Goal: Task Accomplishment & Management: Manage account settings

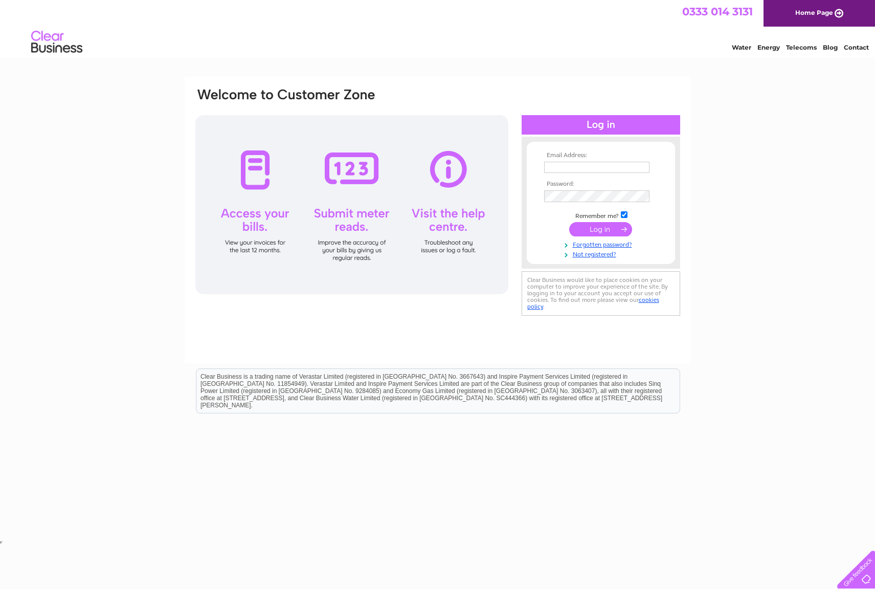
type input "johnmcleod8558@hotmail.com"
click at [607, 230] on input "submit" at bounding box center [601, 230] width 63 height 14
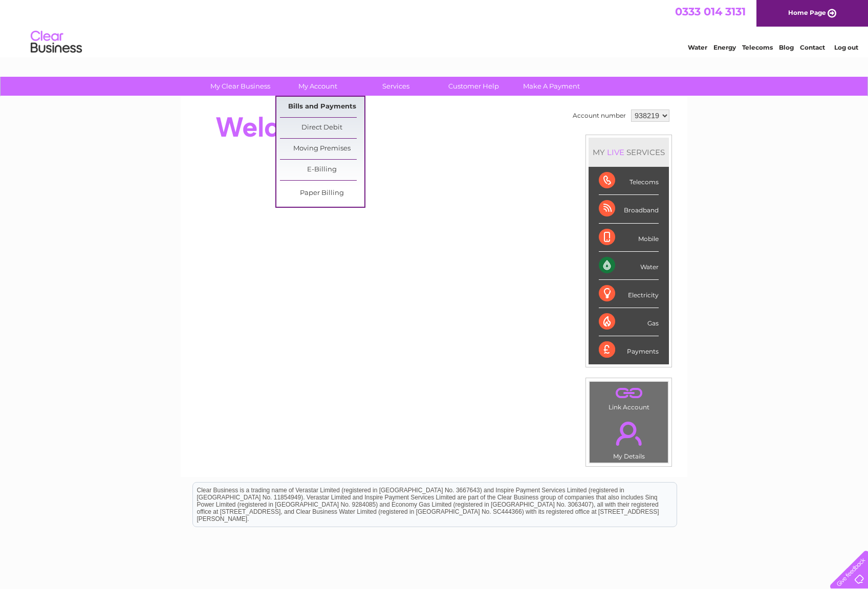
click at [337, 104] on link "Bills and Payments" at bounding box center [322, 107] width 84 height 20
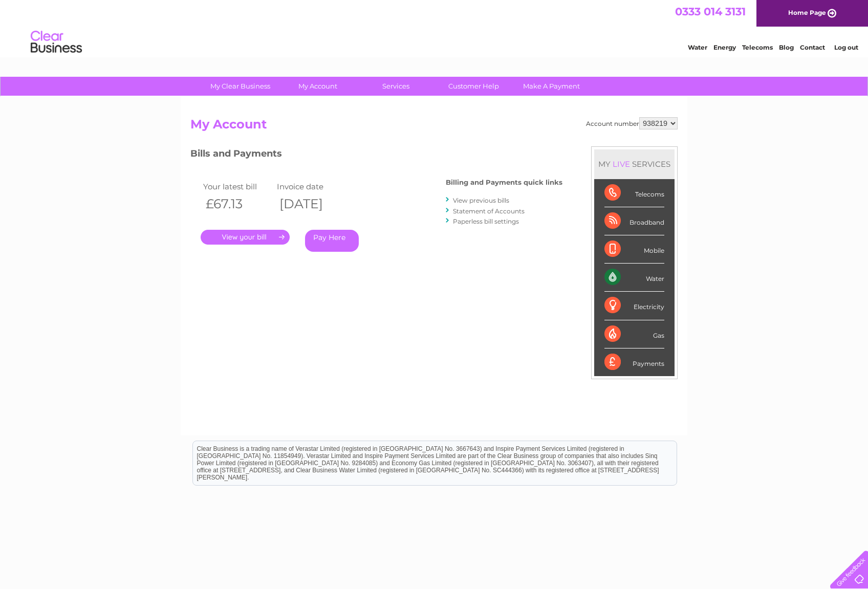
click at [474, 200] on link "View previous bills" at bounding box center [481, 200] width 56 height 8
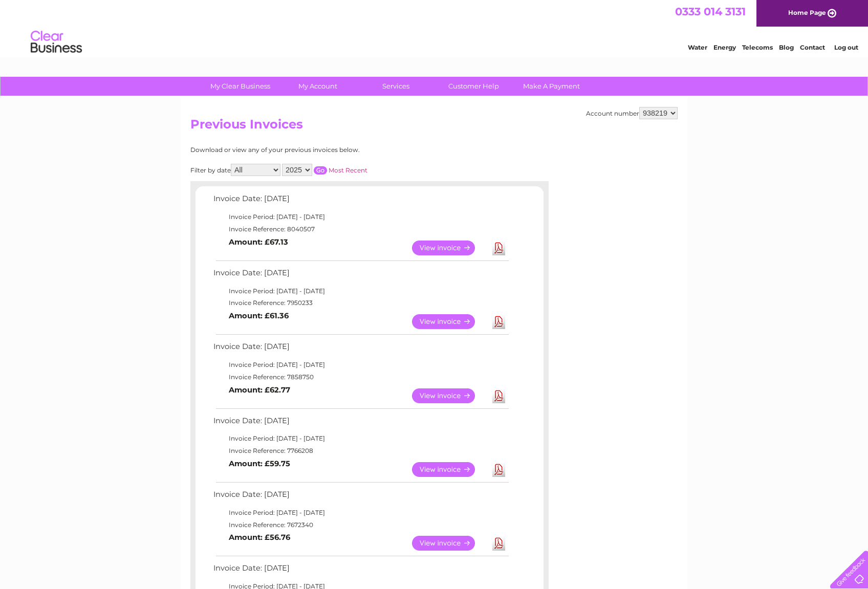
click at [496, 244] on link "Download" at bounding box center [498, 247] width 13 height 15
